Goal: Browse casually

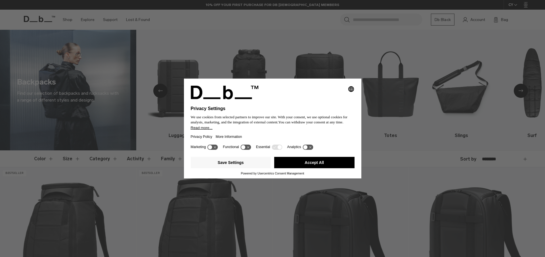
scroll to position [0, 0]
click at [300, 160] on button "Accept All" at bounding box center [314, 162] width 80 height 11
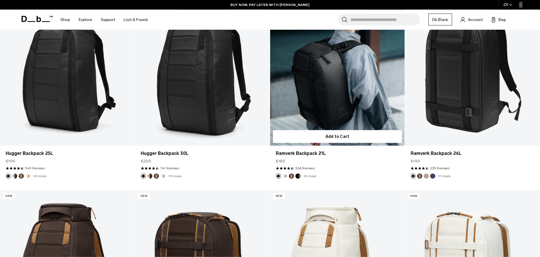
scroll to position [174, 0]
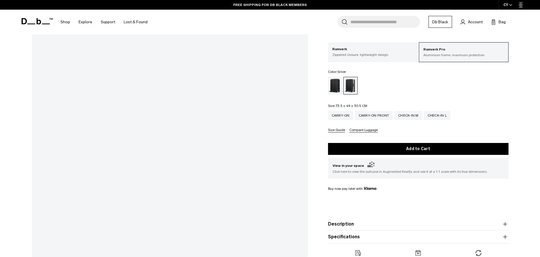
scroll to position [87, 0]
